Goal: Find specific page/section: Find specific page/section

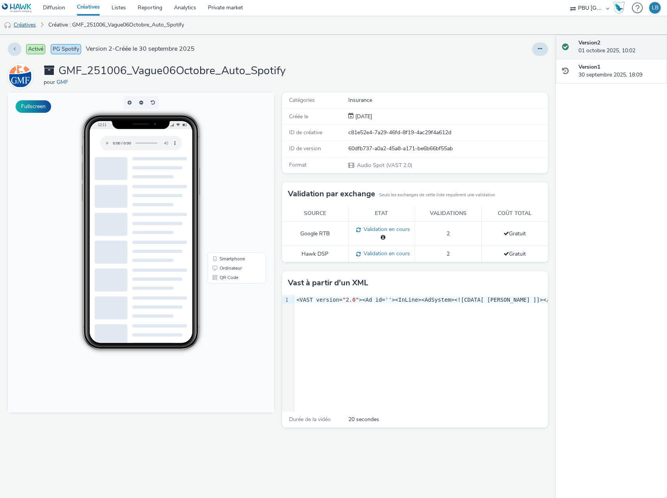
click at [32, 25] on link "Créatives" at bounding box center [20, 25] width 40 height 19
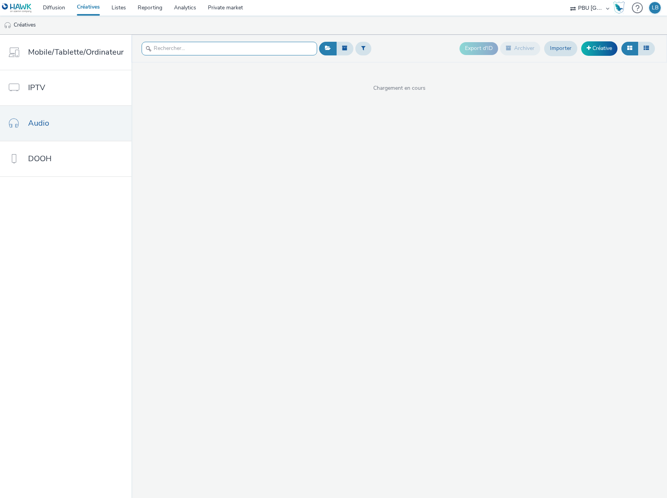
click at [177, 51] on input "text" at bounding box center [230, 49] width 176 height 14
type input "GMF"
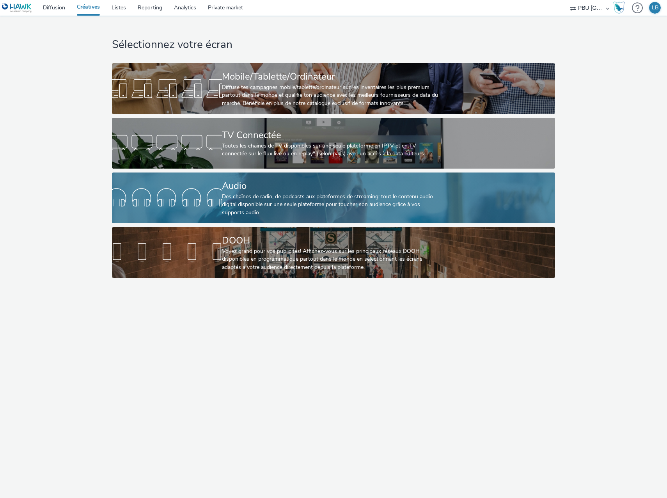
click at [195, 188] on div at bounding box center [167, 197] width 110 height 25
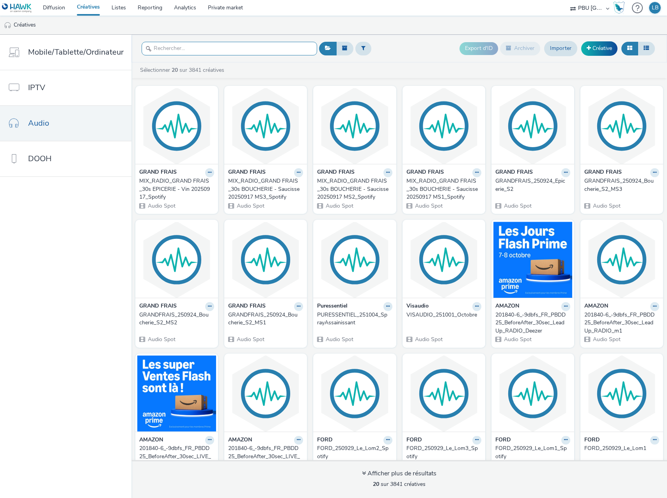
click at [217, 51] on input "text" at bounding box center [230, 49] width 176 height 14
click at [212, 46] on input "text" at bounding box center [230, 49] width 176 height 14
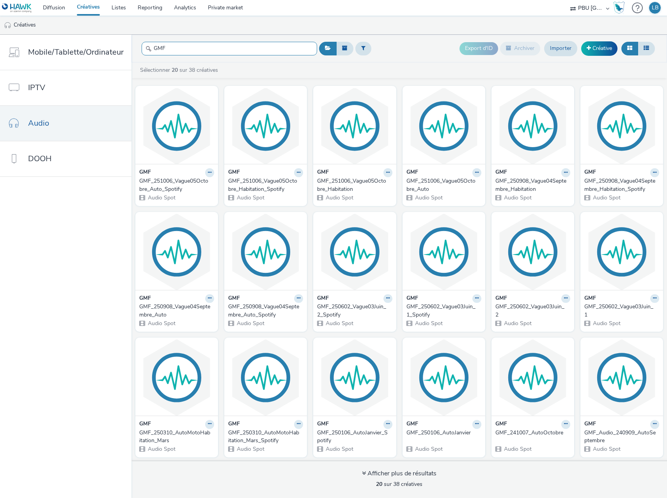
type input "GMF"
click at [58, 7] on link "Diffusion" at bounding box center [54, 8] width 34 height 16
